Goal: Transaction & Acquisition: Purchase product/service

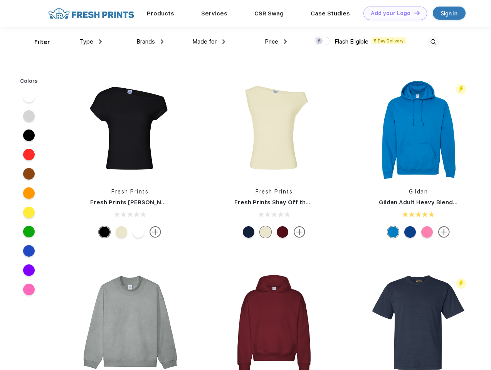
click at [392, 13] on link "Add your Logo Design Tool" at bounding box center [395, 13] width 64 height 13
click at [0, 0] on div "Design Tool" at bounding box center [0, 0] width 0 height 0
click at [414, 13] on link "Add your Logo Design Tool" at bounding box center [395, 13] width 64 height 13
click at [37, 42] on div "Filter" at bounding box center [42, 42] width 16 height 9
click at [91, 42] on span "Type" at bounding box center [86, 41] width 13 height 7
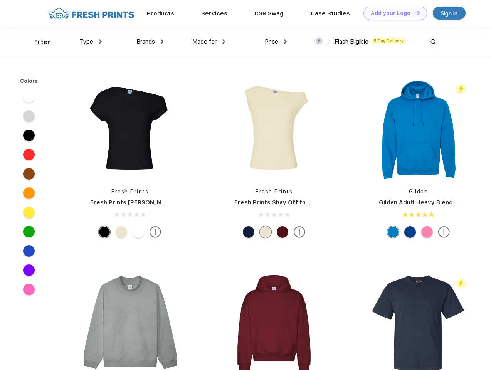
click at [150, 42] on span "Brands" at bounding box center [145, 41] width 18 height 7
click at [209, 42] on span "Made for" at bounding box center [204, 41] width 24 height 7
click at [276, 42] on span "Price" at bounding box center [271, 41] width 13 height 7
click at [322, 41] on div at bounding box center [321, 41] width 15 height 8
click at [319, 41] on input "checkbox" at bounding box center [316, 38] width 5 height 5
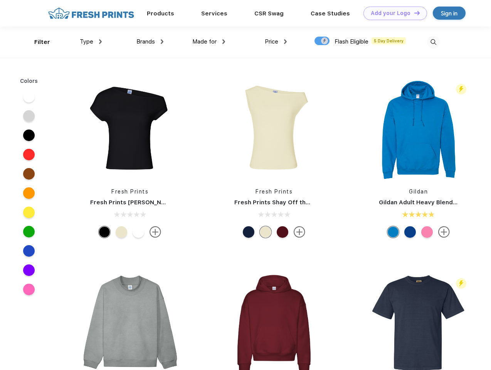
click at [433, 42] on img at bounding box center [433, 42] width 13 height 13
